Goal: Navigation & Orientation: Understand site structure

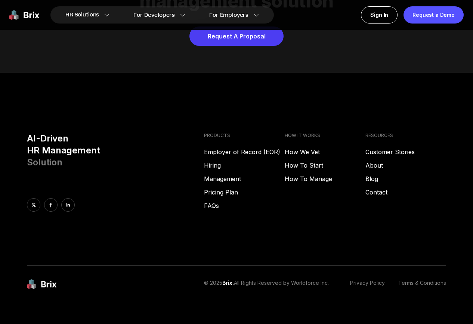
scroll to position [2995, 0]
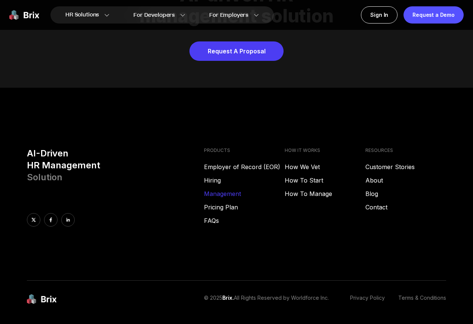
click at [217, 189] on link "Management" at bounding box center [244, 193] width 81 height 9
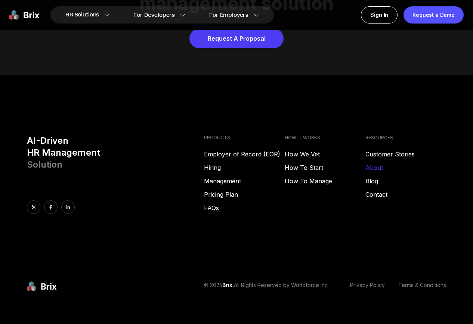
click at [374, 163] on link "About" at bounding box center [405, 167] width 81 height 9
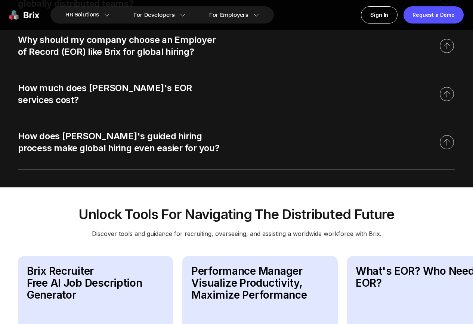
scroll to position [1424, 0]
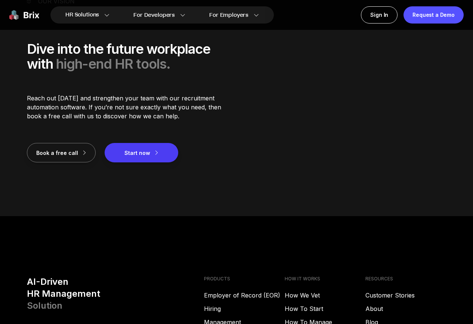
scroll to position [1008, 0]
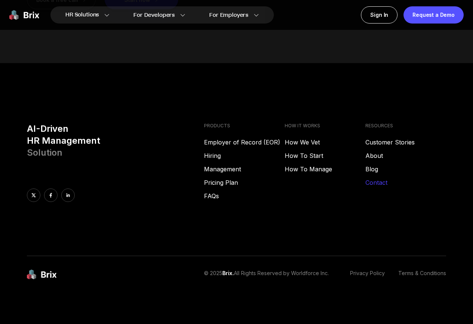
click at [375, 182] on link "Contact" at bounding box center [405, 182] width 81 height 9
click at [368, 167] on link "Blog" at bounding box center [405, 169] width 81 height 9
click at [374, 154] on link "About" at bounding box center [405, 155] width 81 height 9
click at [225, 168] on link "Management" at bounding box center [244, 169] width 81 height 9
click at [208, 197] on link "FAQs" at bounding box center [244, 196] width 81 height 9
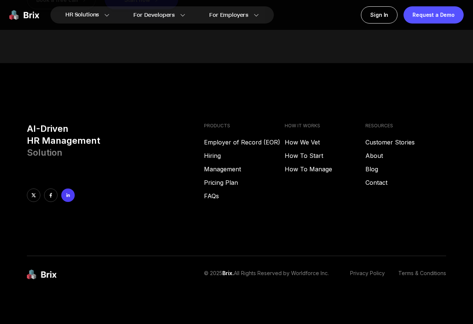
click at [71, 198] on link at bounding box center [67, 195] width 13 height 13
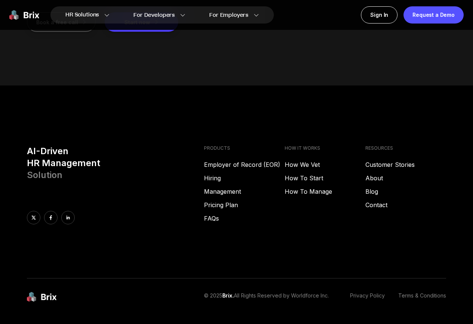
scroll to position [1008, 0]
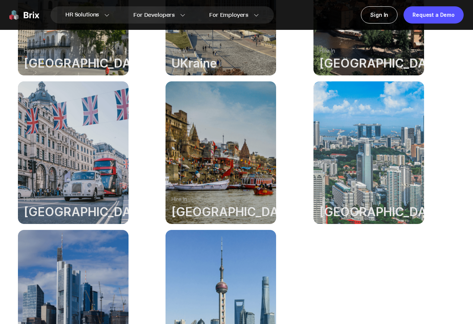
scroll to position [846, 0]
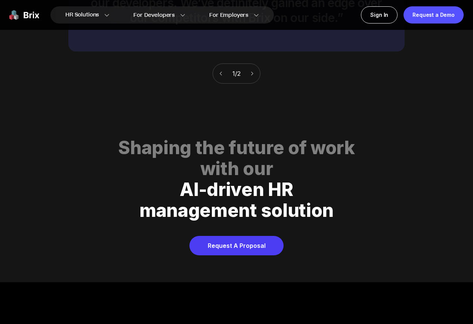
scroll to position [3010, 0]
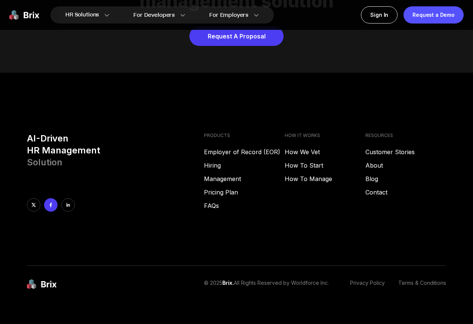
click at [48, 203] on icon at bounding box center [50, 205] width 5 height 5
click at [63, 199] on link at bounding box center [67, 204] width 13 height 13
